Goal: Information Seeking & Learning: Check status

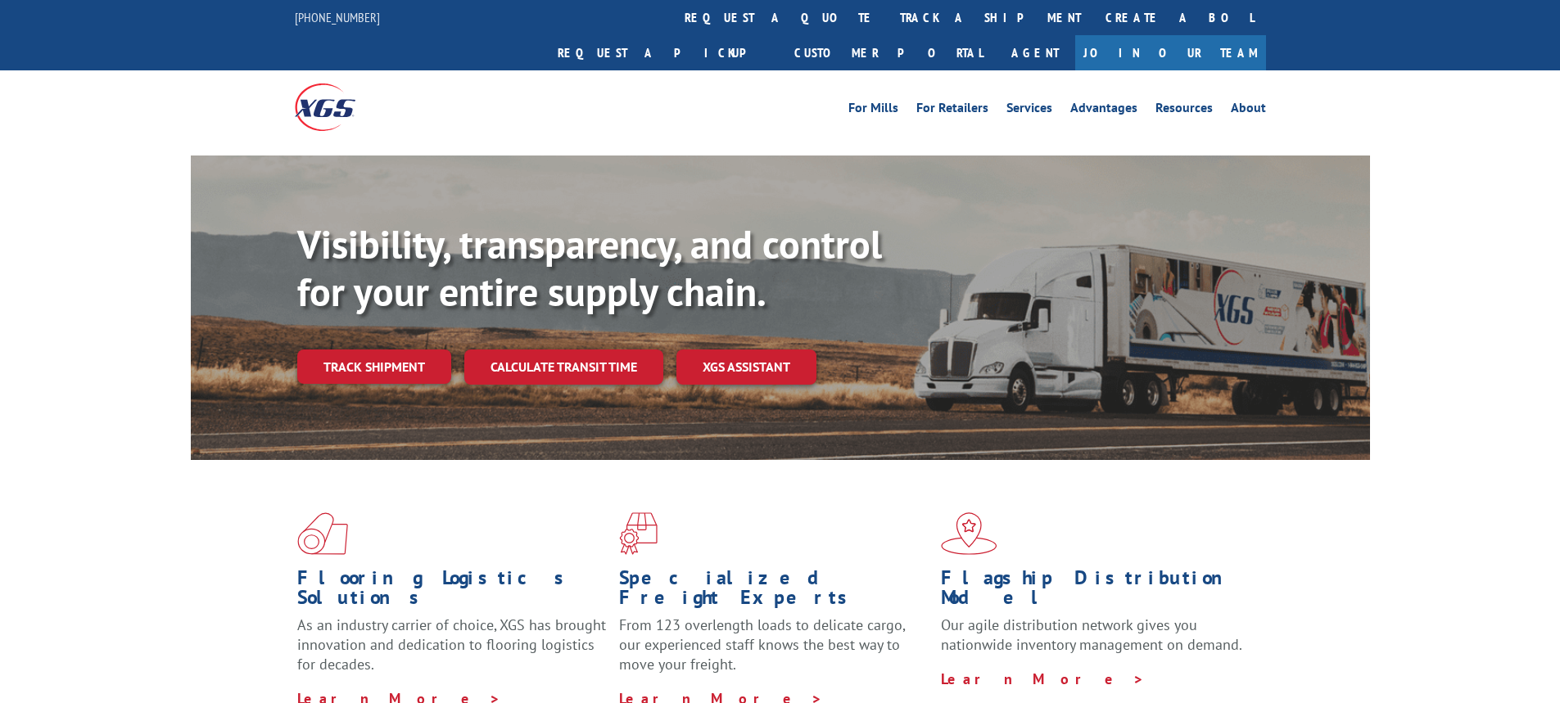
click at [403, 350] on link "Track shipment" at bounding box center [374, 367] width 154 height 34
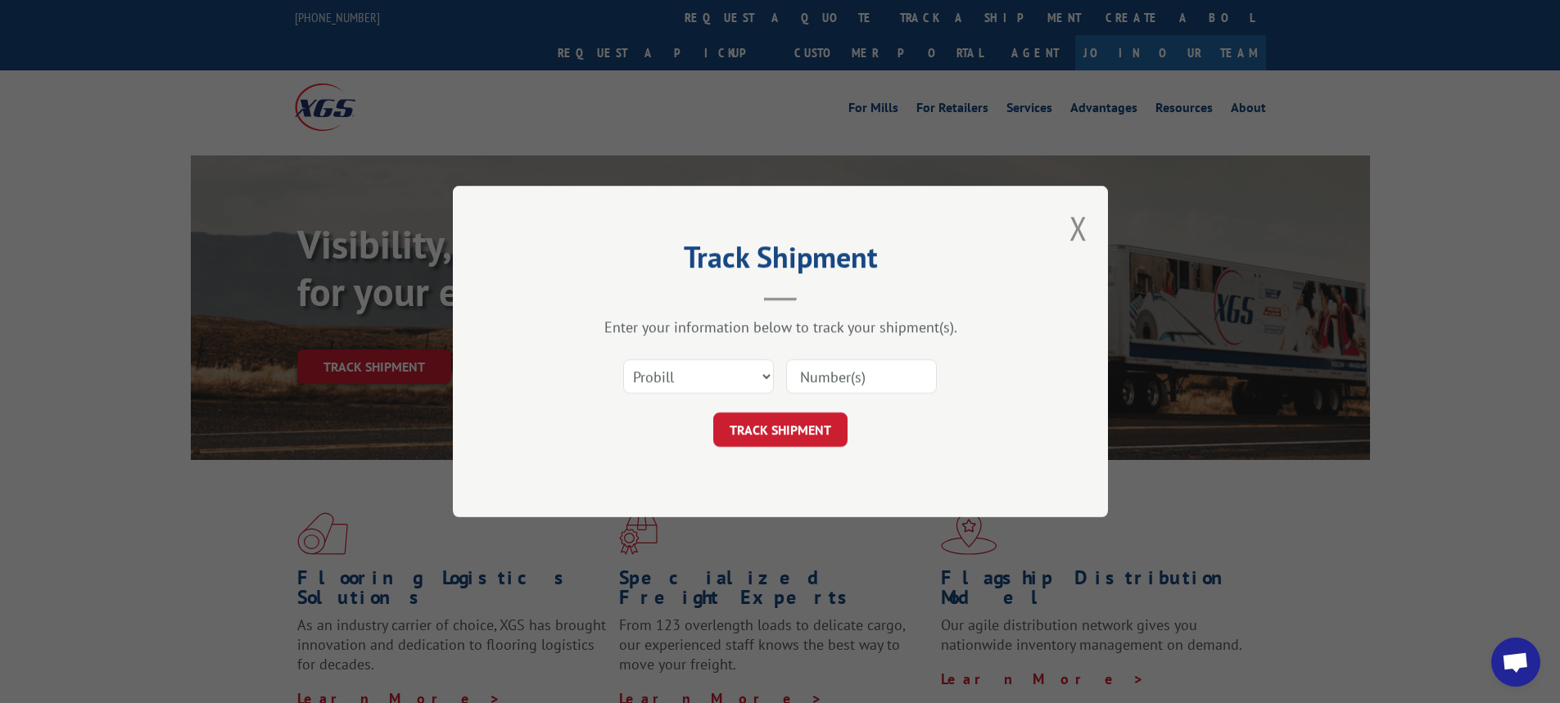
click at [774, 373] on div "Select category... Probill BOL PO" at bounding box center [780, 377] width 491 height 54
click at [767, 375] on select "Select category... Probill BOL PO" at bounding box center [698, 377] width 151 height 34
select select "bol"
click at [623, 360] on select "Select category... Probill BOL PO" at bounding box center [698, 377] width 151 height 34
click at [810, 372] on input at bounding box center [861, 377] width 151 height 34
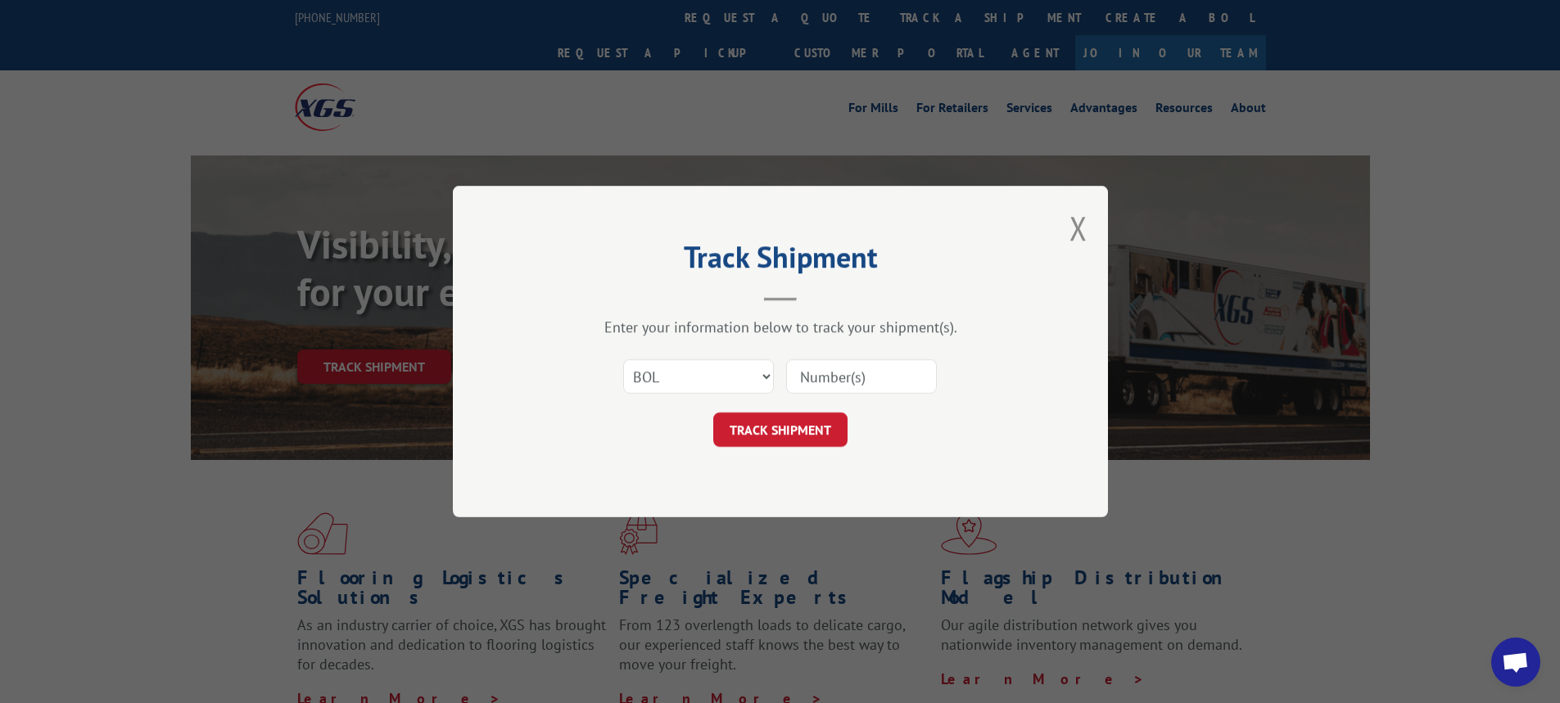
paste input "6024760"
type input "6024760"
click at [813, 424] on button "TRACK SHIPMENT" at bounding box center [780, 430] width 134 height 34
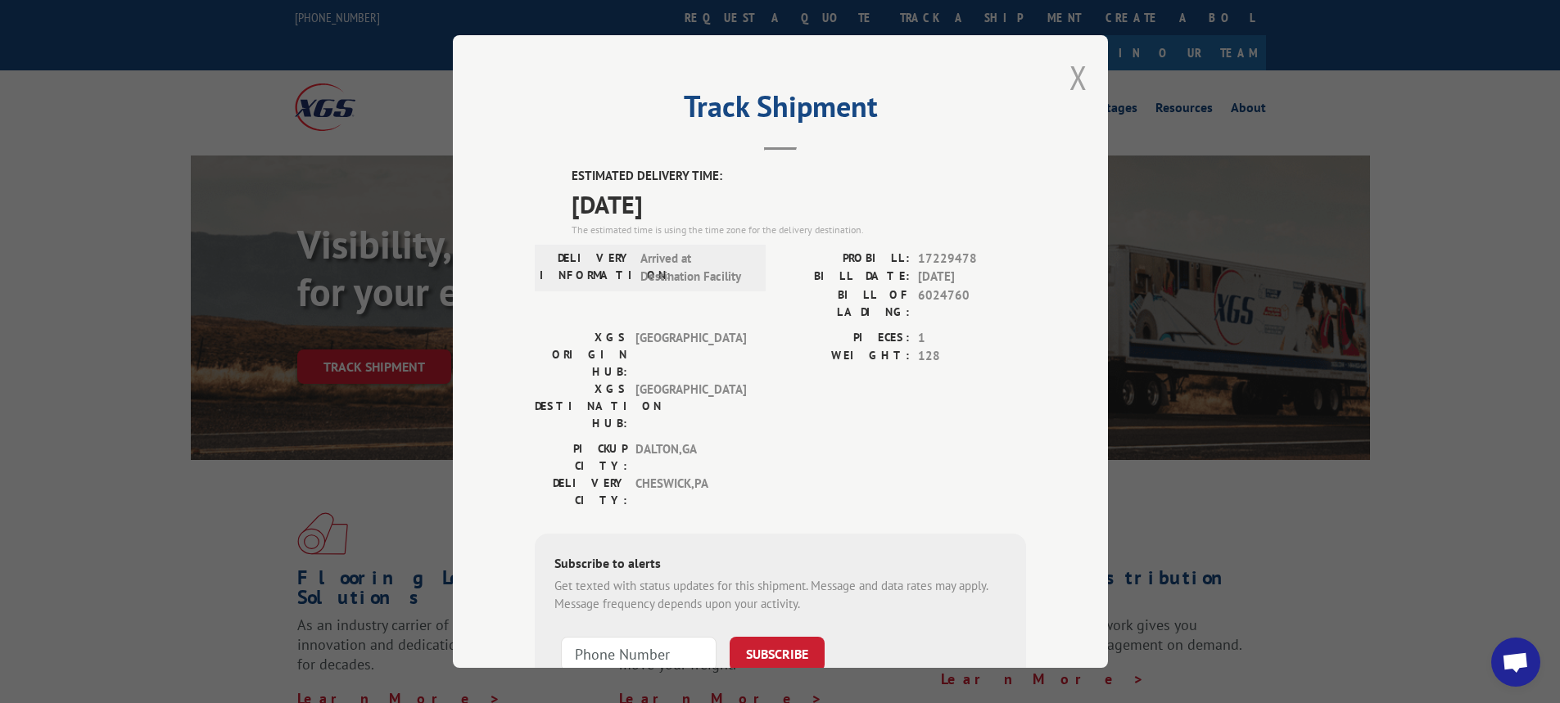
click at [1075, 74] on button "Close modal" at bounding box center [1079, 77] width 18 height 43
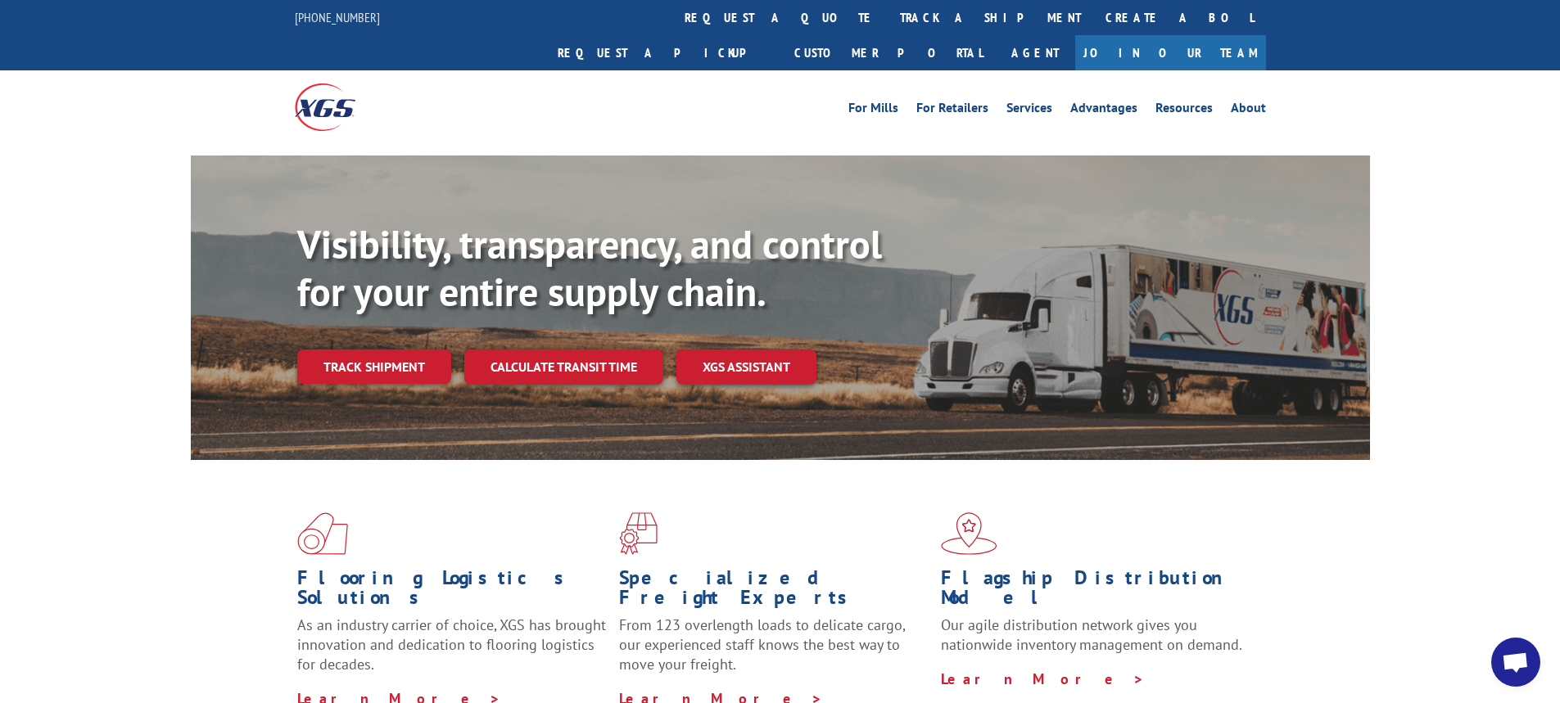
click at [364, 350] on link "Track shipment" at bounding box center [374, 367] width 154 height 34
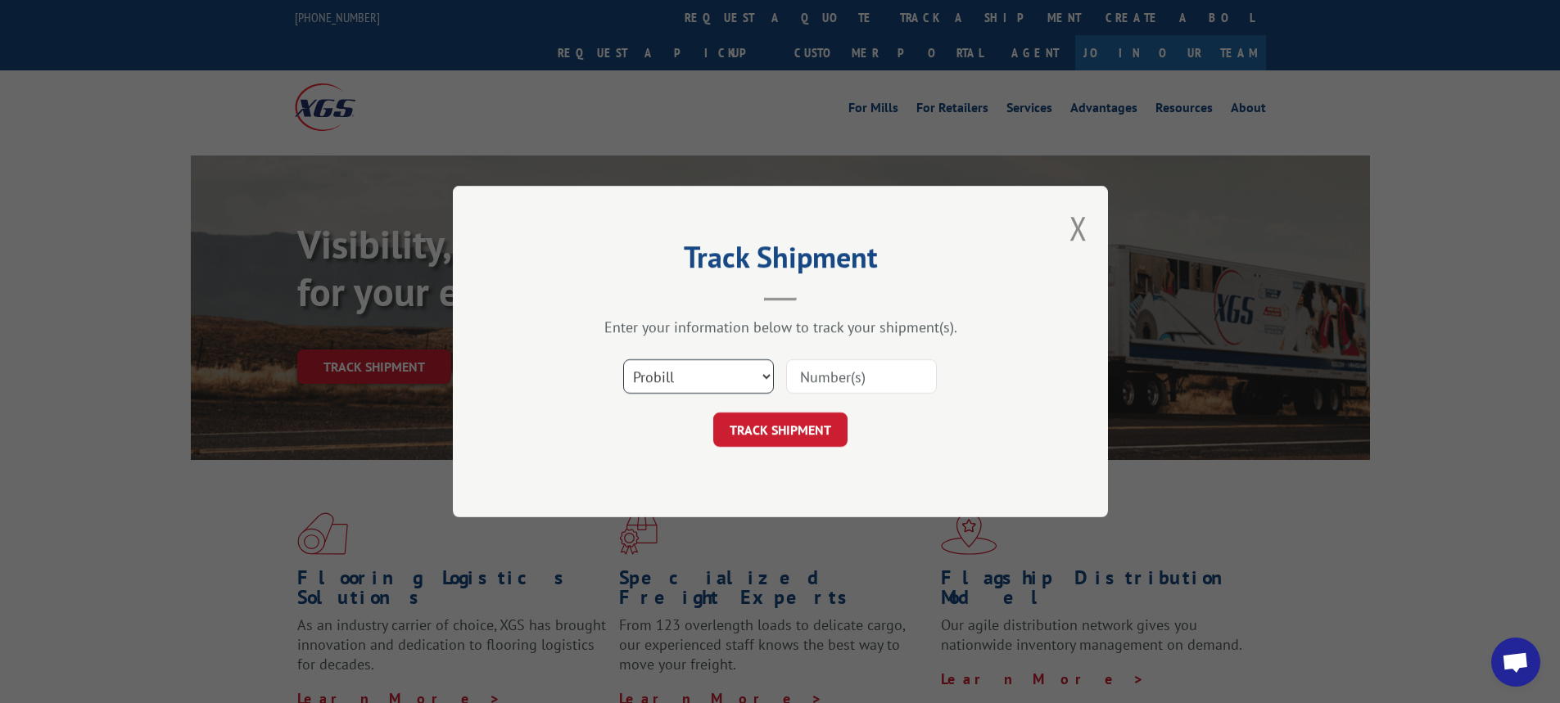
click at [767, 380] on select "Select category... Probill BOL PO" at bounding box center [698, 377] width 151 height 34
select select "bol"
click at [623, 360] on select "Select category... Probill BOL PO" at bounding box center [698, 377] width 151 height 34
click at [803, 389] on input at bounding box center [861, 377] width 151 height 34
type input "6025954"
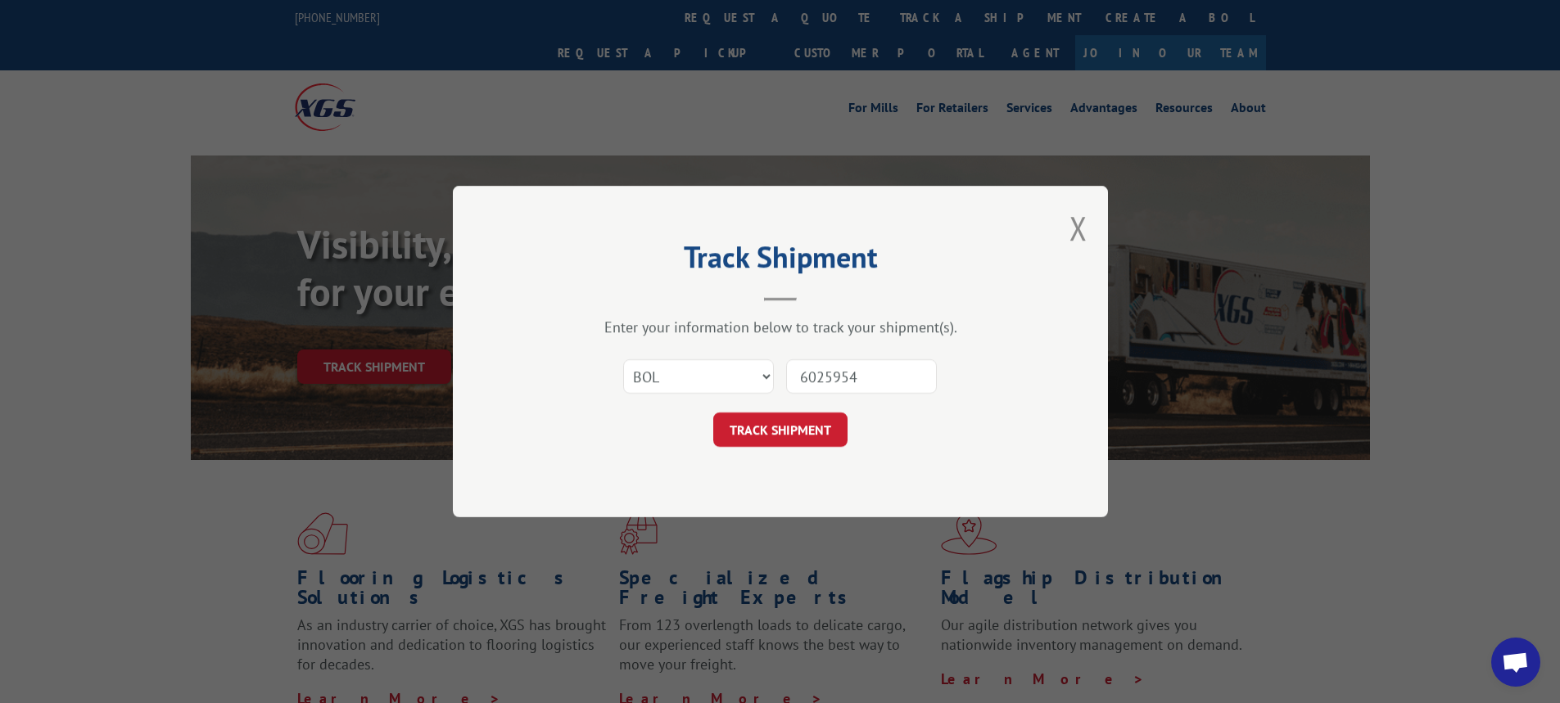
click button "TRACK SHIPMENT" at bounding box center [780, 430] width 134 height 34
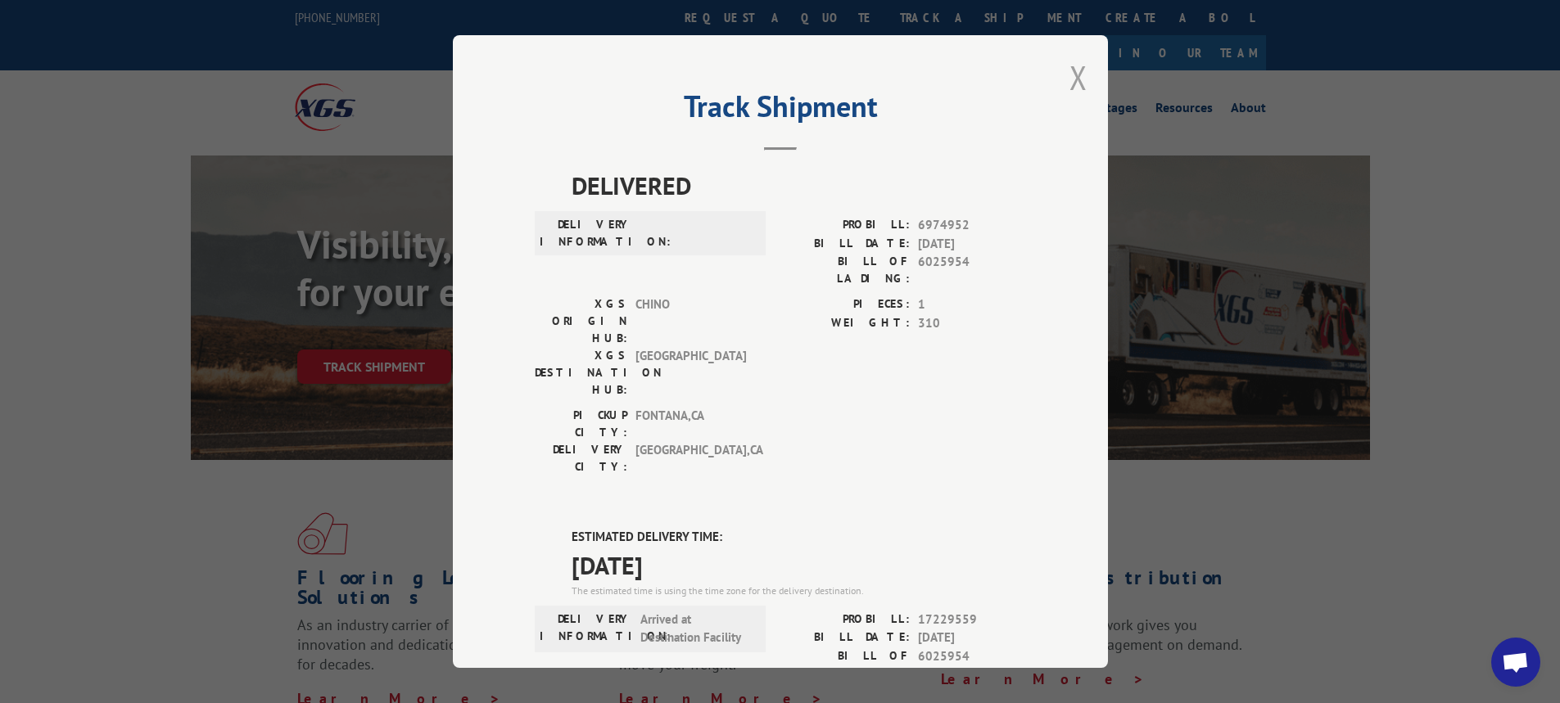
click at [1071, 61] on button "Close modal" at bounding box center [1079, 77] width 18 height 43
